Goal: Task Accomplishment & Management: Use online tool/utility

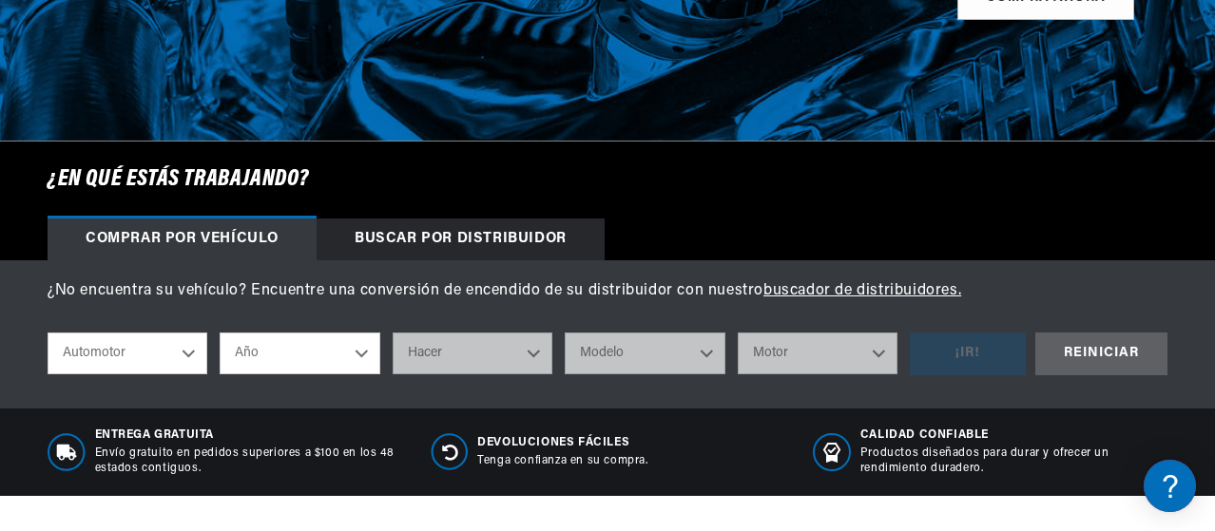
click at [191, 348] on select "Automotor Agrícola Industrial [GEOGRAPHIC_DATA] Motocicleta" at bounding box center [128, 354] width 160 height 42
click at [48, 334] on select "Automotor Agrícola Industrial [GEOGRAPHIC_DATA] Motocicleta" at bounding box center [128, 354] width 160 height 42
click at [302, 350] on select "Año 2022 2021 2020 2019 2018 2017 2016 2015 2014 2013 2012 2011 2010 2009 2008 …" at bounding box center [300, 354] width 160 height 42
select select "1974"
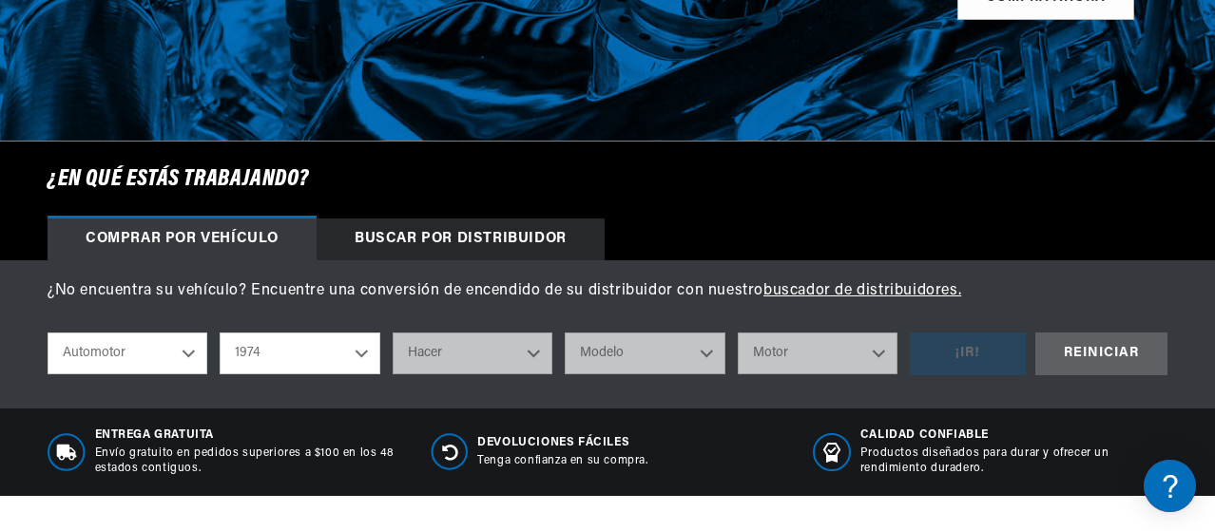
click at [220, 334] on select "Año 2022 2021 2020 2019 2018 2017 2016 2015 2014 2013 2012 2011 2010 2009 2008 …" at bounding box center [300, 354] width 160 height 42
select select "1974"
click at [521, 355] on select "Hacer Alfa Romeo American Motors Aston [PERSON_NAME] Audi [GEOGRAPHIC_DATA] Ava…" at bounding box center [473, 354] width 160 height 42
select select "Volkswagen"
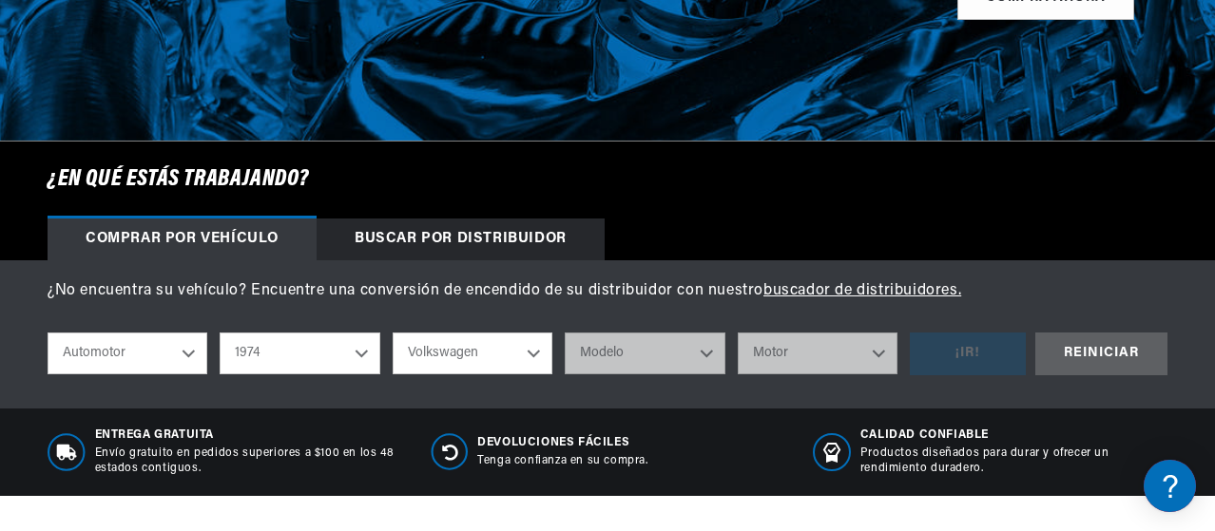
click at [393, 334] on select "Hacer Alfa Romeo American Motors Aston [PERSON_NAME] Audi [GEOGRAPHIC_DATA] Ava…" at bounding box center [473, 354] width 160 height 42
select select "Volkswagen"
click at [709, 354] on select "Modelo 412 Beetle Dasher Karmann Ghia Super Beetle Thing" at bounding box center [645, 354] width 160 height 42
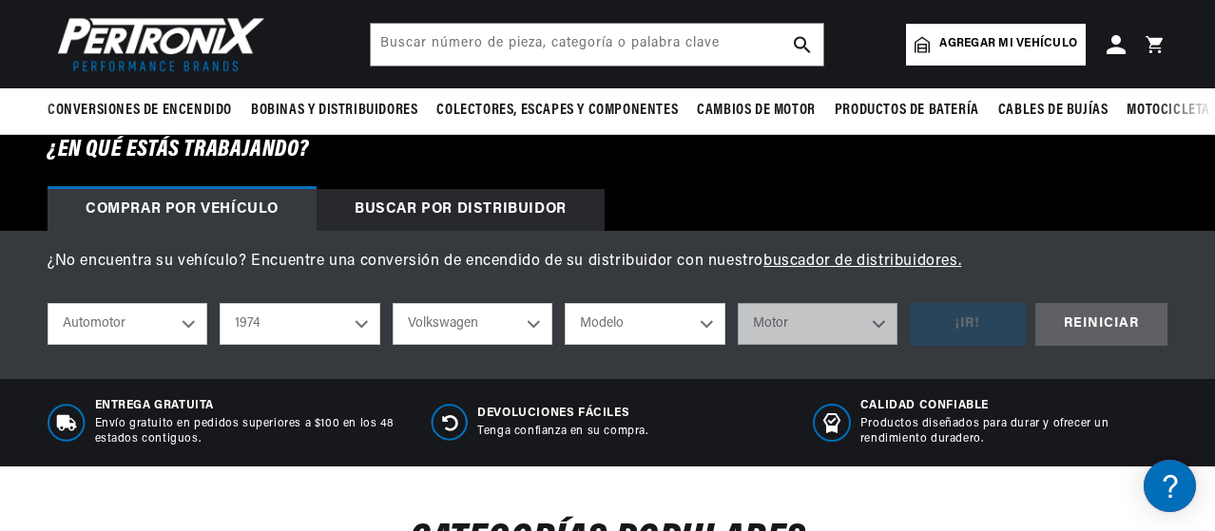
scroll to position [475, 0]
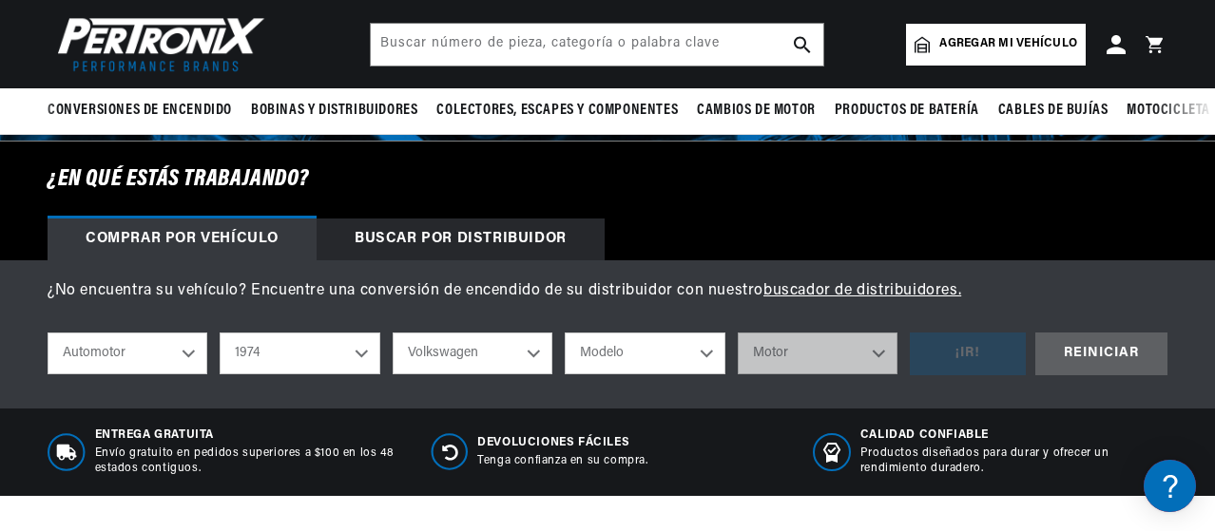
click at [710, 356] on select "Modelo 412 Beetle Dasher Karmann Ghia Super Beetle Thing" at bounding box center [645, 354] width 160 height 42
click at [565, 334] on select "Modelo 412 Beetle Dasher Karmann Ghia Super Beetle Thing" at bounding box center [645, 354] width 160 height 42
click at [711, 357] on select "Modelo 412 Beetle Dasher Karmann Ghia Super Beetle Thing" at bounding box center [645, 354] width 160 height 42
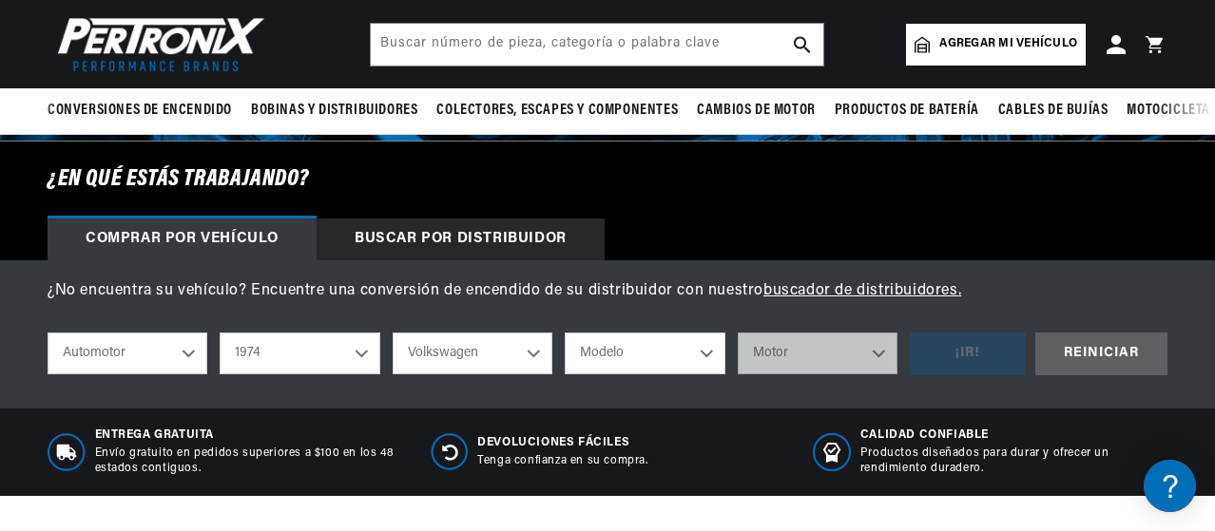
scroll to position [0, 0]
click at [373, 351] on select "2022 2021 2020 2019 2018 2017 2016 2015 2014 2013 2012 2011 2010 2009 2008 2007…" at bounding box center [300, 354] width 160 height 42
click at [220, 334] on select "2022 2021 2020 2019 2018 2017 2016 2015 2014 2013 2012 2011 2010 2009 2008 2007…" at bounding box center [300, 354] width 160 height 42
select select "1985"
select select "Hacer"
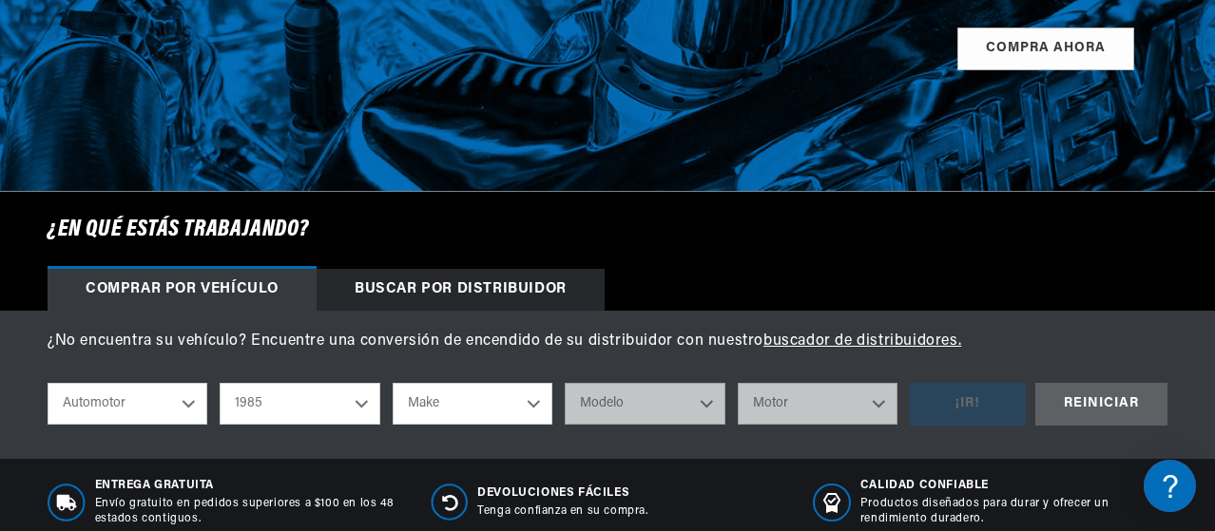
scroll to position [570, 0]
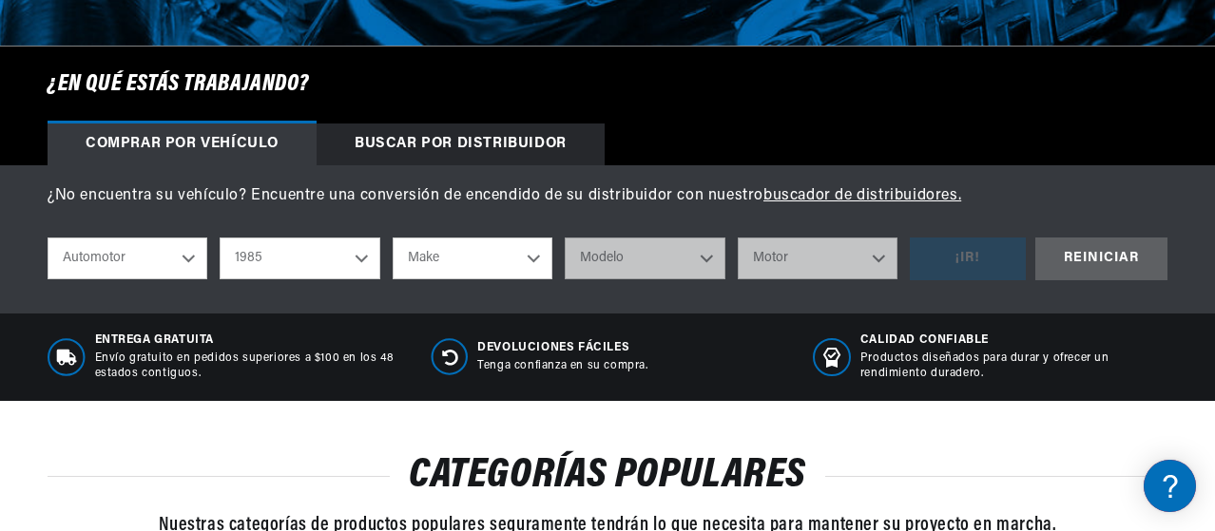
click at [191, 251] on select "Automotor Agrícola Industrial [GEOGRAPHIC_DATA] Motocicleta" at bounding box center [128, 259] width 160 height 42
click at [48, 239] on select "Automotor Agrícola Industrial [GEOGRAPHIC_DATA] Motocicleta" at bounding box center [128, 259] width 160 height 42
click at [487, 261] on select "Make American Motors Avanti Bentley Buick Cadillac Chevrolet Chrysler Dodge Exc…" at bounding box center [473, 259] width 160 height 42
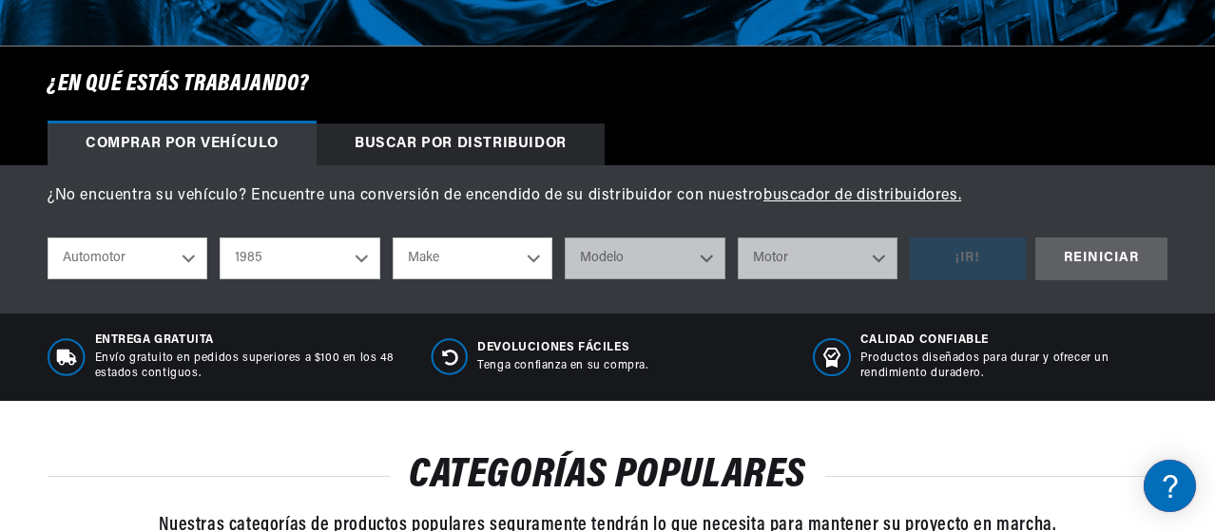
click at [354, 258] on select "2022 2021 2020 2019 2018 2017 2016 2015 2014 2013 2012 2011 2010 2009 2008 2007…" at bounding box center [300, 259] width 160 height 42
click at [354, 257] on select "2022 2021 2020 2019 2018 2017 2016 2015 2014 2013 2012 2011 2010 2009 2008 2007…" at bounding box center [300, 259] width 160 height 42
click at [220, 239] on select "2022 2021 2020 2019 2018 2017 2016 2015 2014 2013 2012 2011 2010 2009 2008 2007…" at bounding box center [300, 259] width 160 height 42
select select "1975"
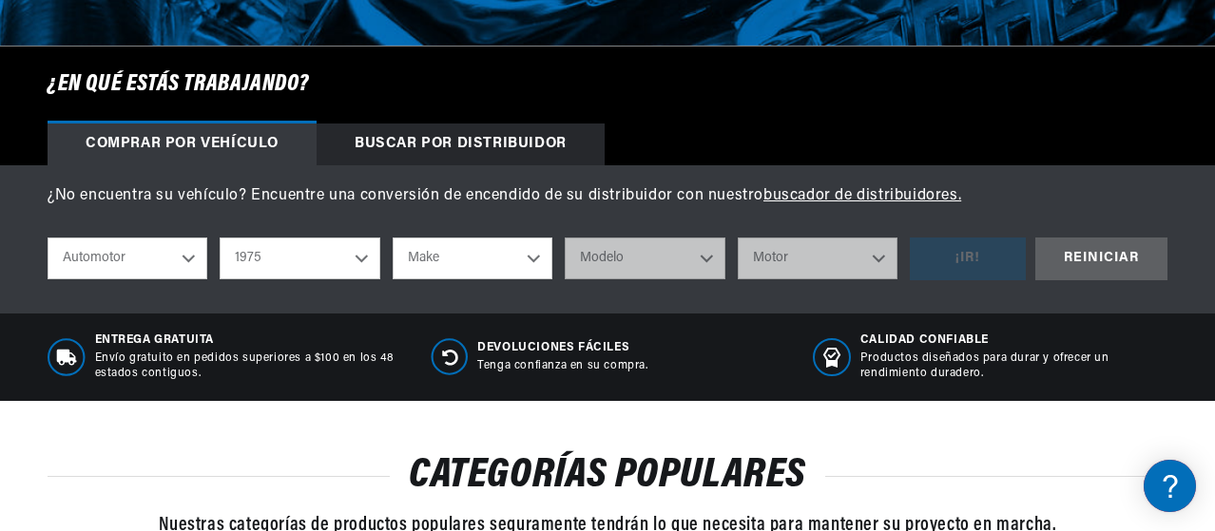
click at [532, 265] on select "Make Alfa Romeo American Motors Audi [GEOGRAPHIC_DATA] BMW Buick Cadillac Check…" at bounding box center [473, 259] width 160 height 42
select select "Volkswagen"
click at [393, 239] on select "Make Alfa Romeo American Motors Audi [GEOGRAPHIC_DATA] BMW Buick Cadillac Check…" at bounding box center [473, 259] width 160 height 42
select select "Volkswagen"
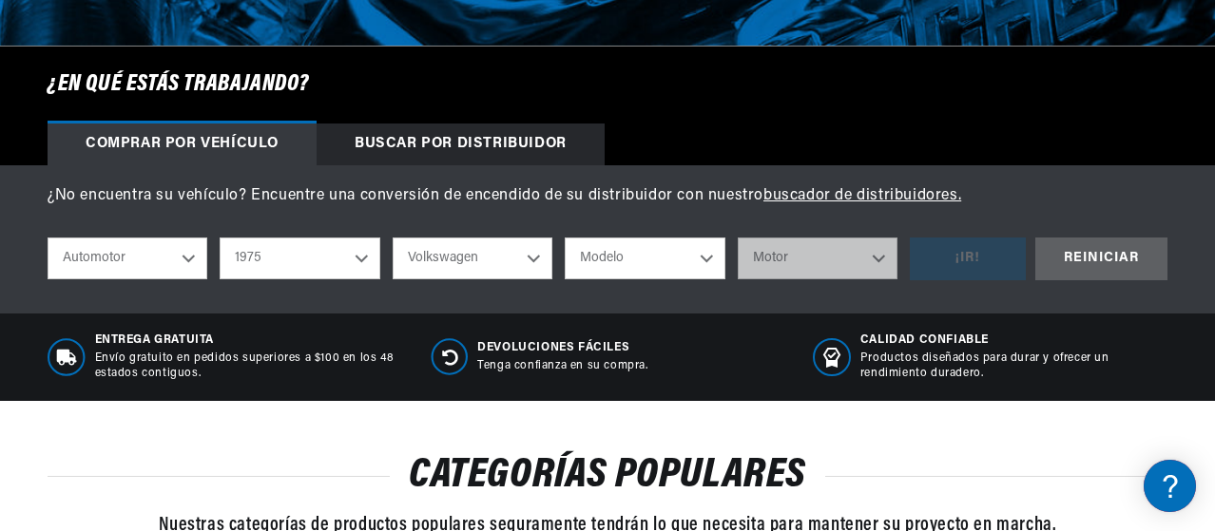
click at [674, 262] on select "Modelo Beetle Dasher Rabbit [GEOGRAPHIC_DATA] Super Beetle" at bounding box center [645, 259] width 160 height 42
select select "Beetle"
click at [565, 239] on select "Modelo Beetle Dasher Rabbit [GEOGRAPHIC_DATA] Super Beetle" at bounding box center [645, 259] width 160 height 42
select select "Beetle"
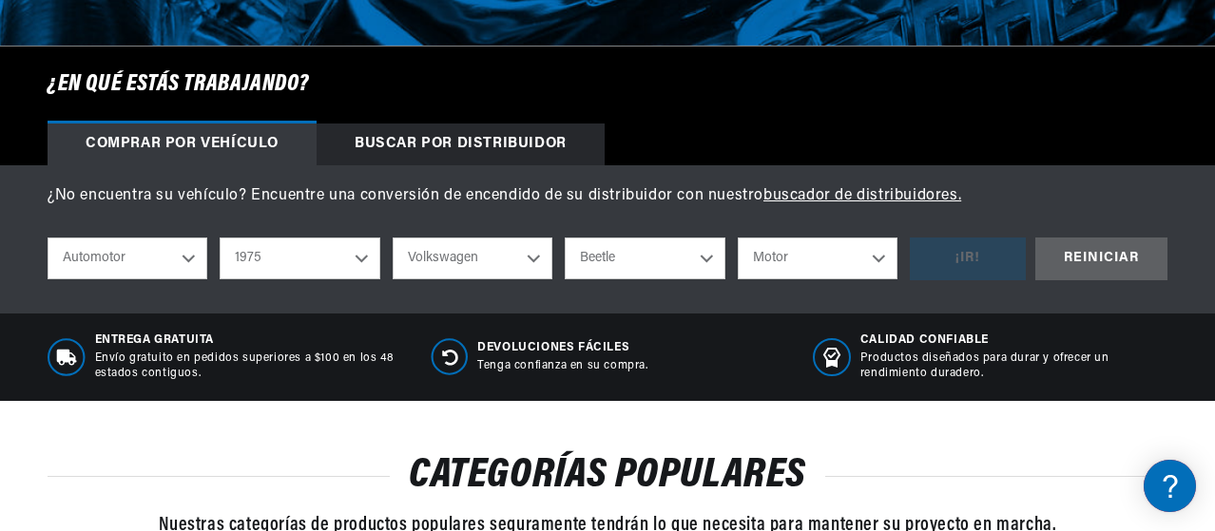
click at [873, 259] on select "Motor 1.5L 1.6L 4" at bounding box center [818, 259] width 160 height 42
select select "1.5L"
click at [738, 239] on select "Motor 1.5L 1.6L 4" at bounding box center [818, 259] width 160 height 42
select select "1.5L"
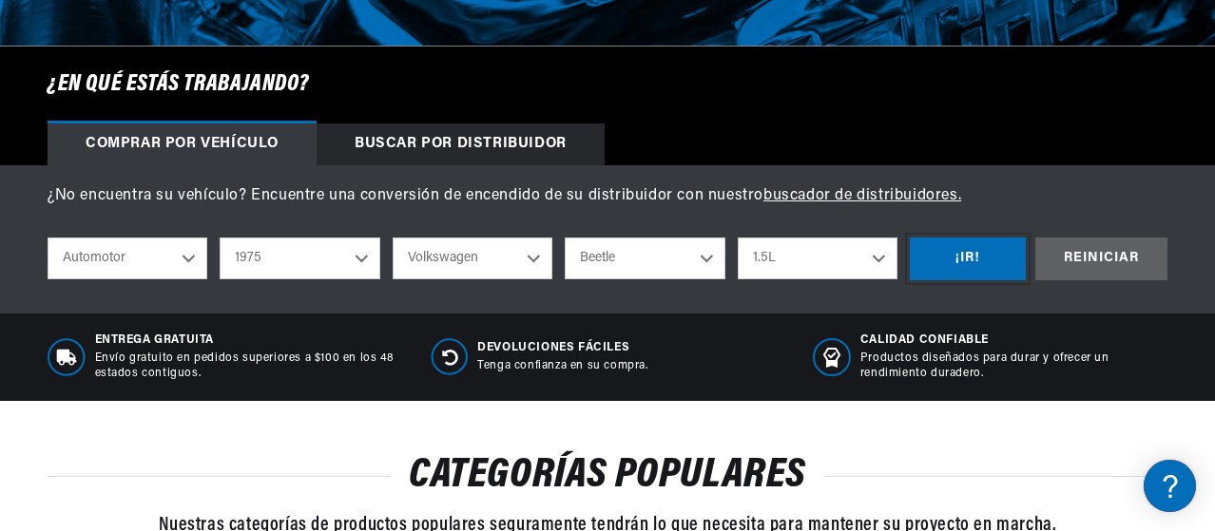
click at [973, 269] on div "¡IR!" at bounding box center [968, 259] width 116 height 43
